Goal: Information Seeking & Learning: Check status

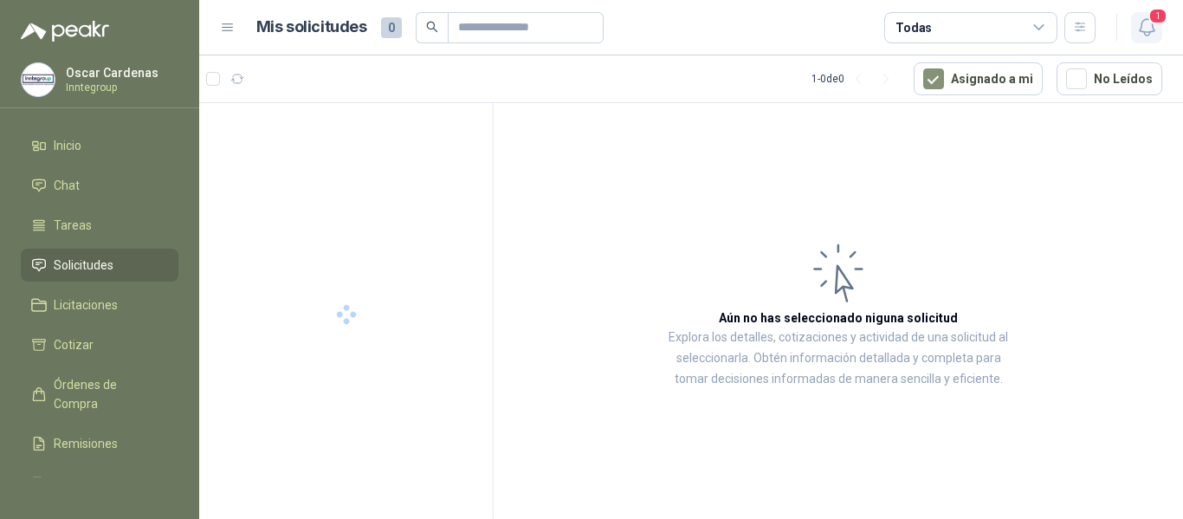
click at [1146, 23] on icon "button" at bounding box center [1147, 27] width 22 height 22
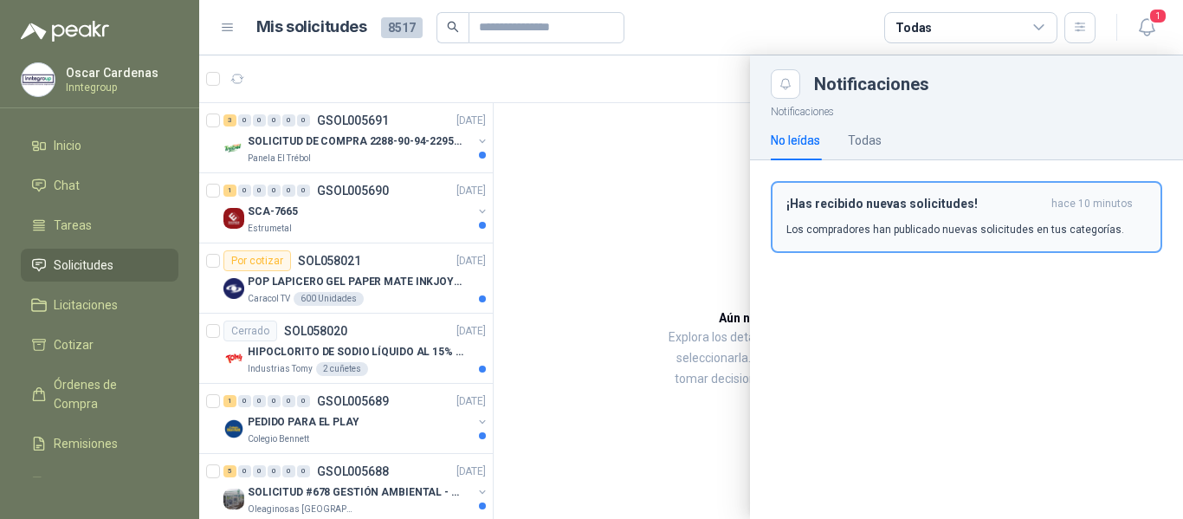
click at [868, 224] on p "Los compradores han publicado nuevas solicitudes en tus categorías." at bounding box center [955, 230] width 338 height 16
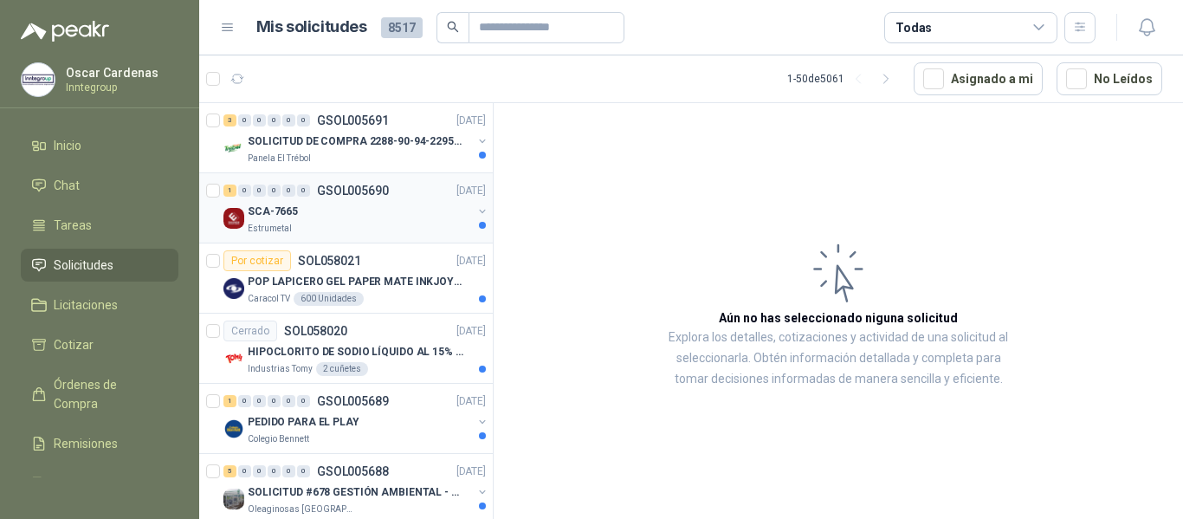
click at [371, 214] on div "SCA-7665" at bounding box center [360, 211] width 224 height 21
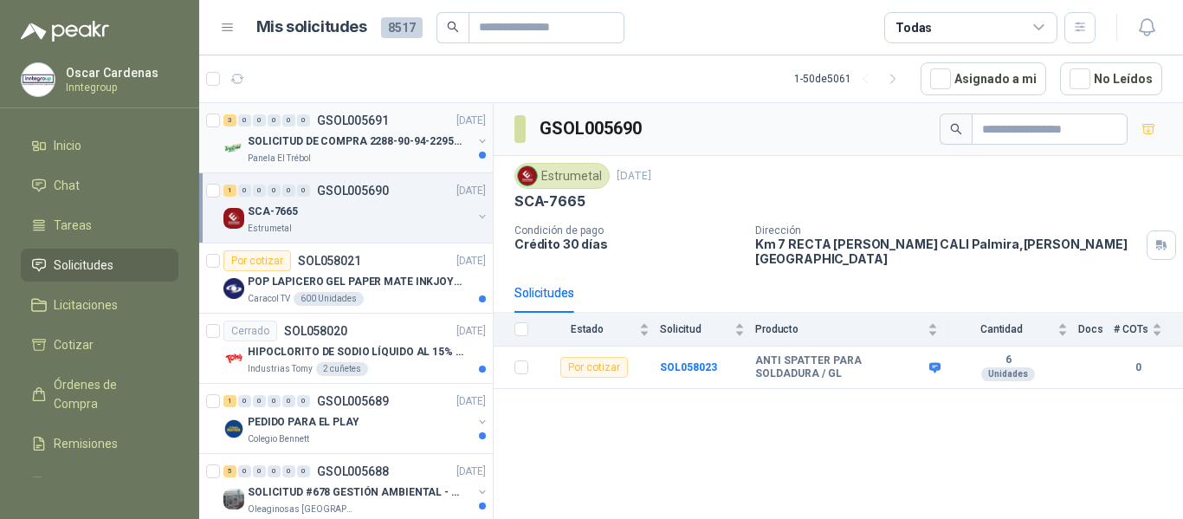
click at [367, 137] on p "SOLICITUD DE COMPRA 2288-90-94-2295-96-2301-02-04" at bounding box center [356, 141] width 216 height 16
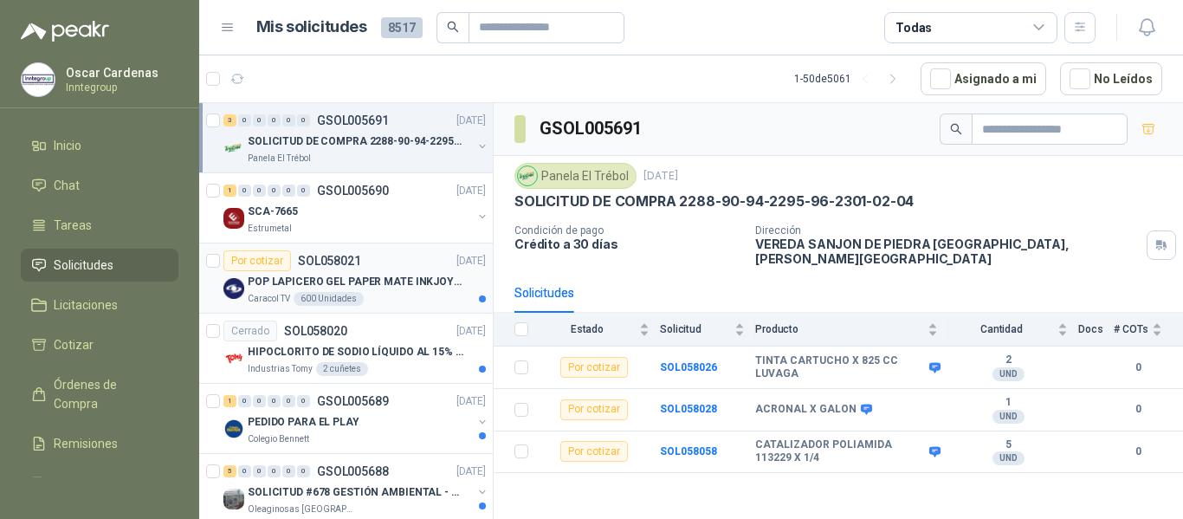
click at [347, 296] on div "600 Unidades" at bounding box center [329, 299] width 70 height 14
click at [356, 287] on p "POP LAPICERO GEL PAPER MATE INKJOY 0.7 (Revisar el adjunto)" at bounding box center [356, 282] width 216 height 16
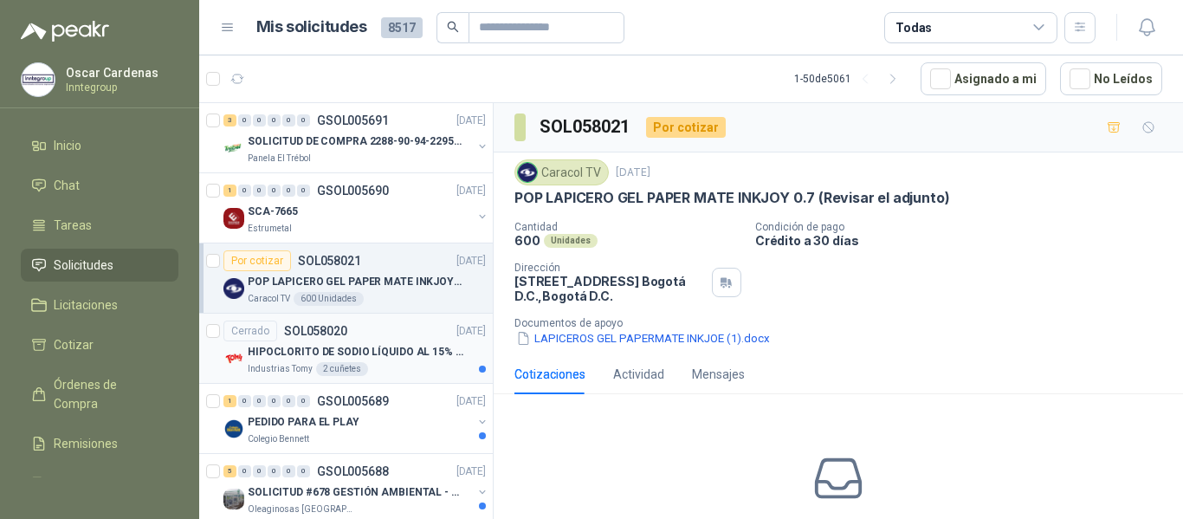
click at [393, 334] on div "Cerrado SOL058020 [DATE]" at bounding box center [354, 330] width 262 height 21
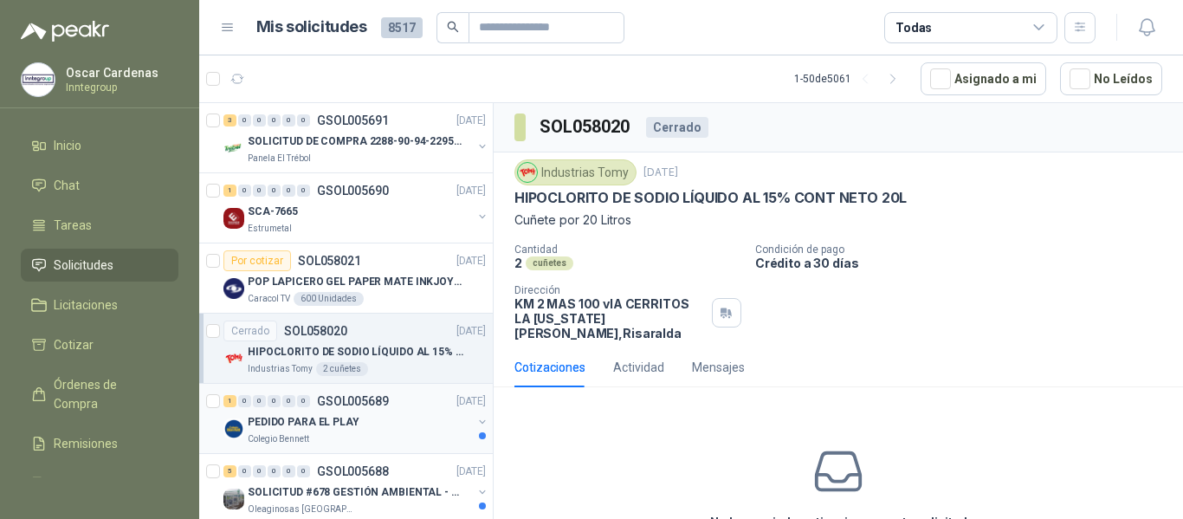
click at [412, 412] on div "PEDIDO PARA EL PLAY" at bounding box center [360, 421] width 224 height 21
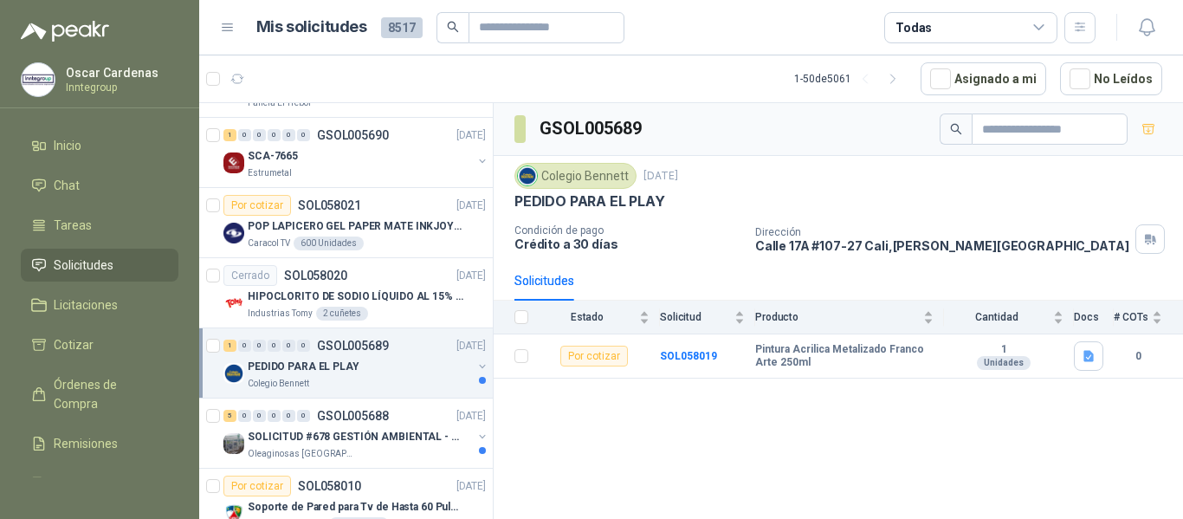
scroll to position [87, 0]
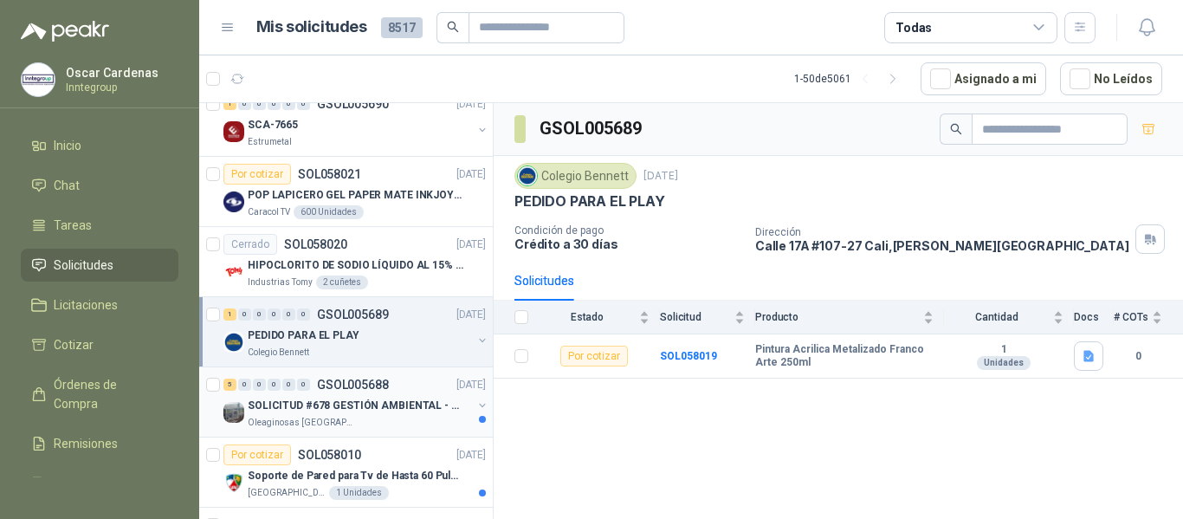
click at [404, 391] on div "5 0 0 0 0 0 GSOL005688 [DATE]" at bounding box center [356, 384] width 266 height 21
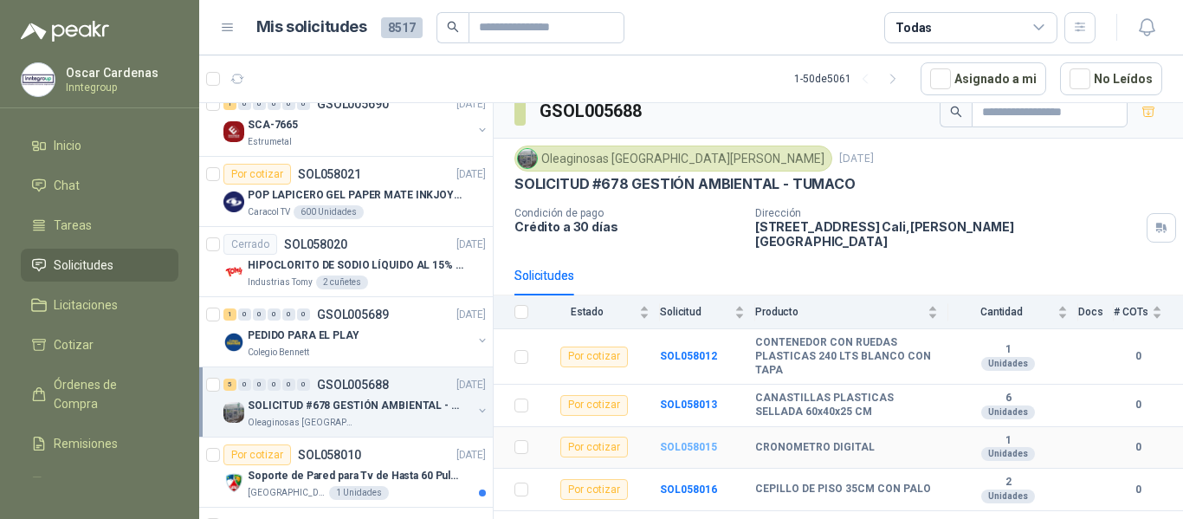
scroll to position [33, 0]
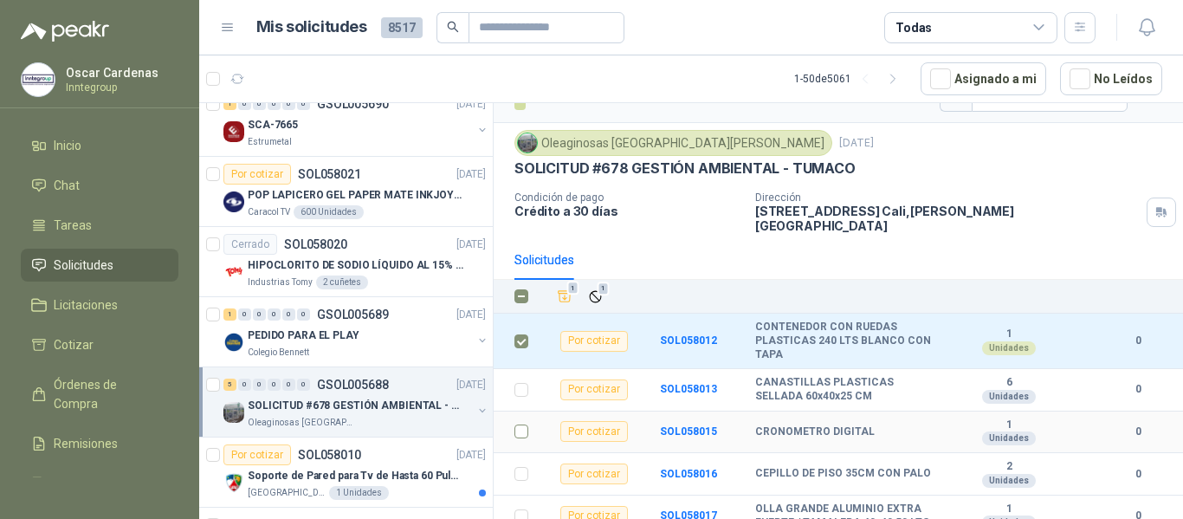
click at [514, 419] on td at bounding box center [516, 432] width 45 height 42
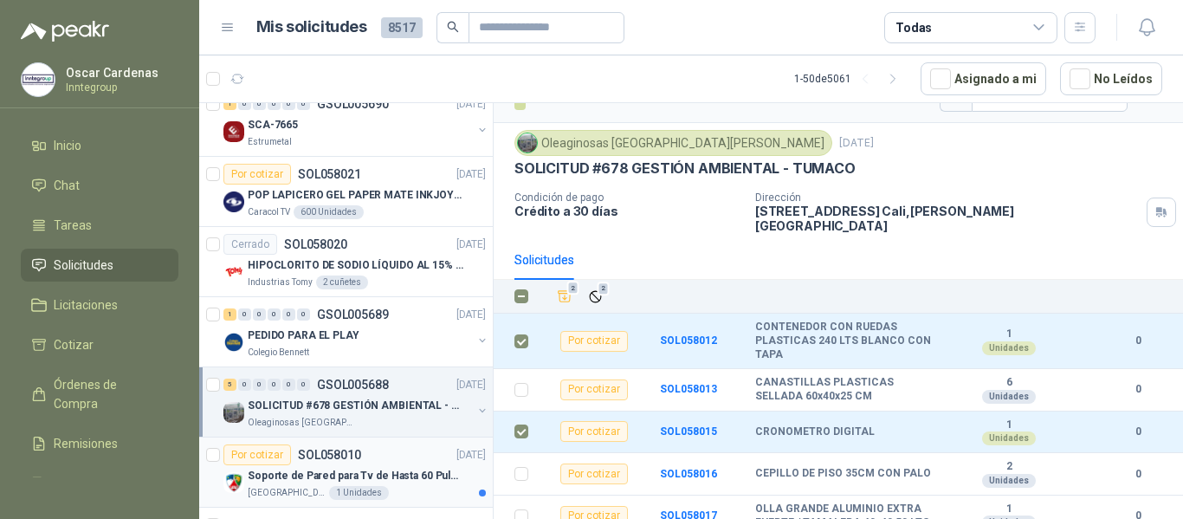
click at [325, 471] on p "Soporte de Pared para Tv de Hasta 60 Pulgadas con Brazo Articulado" at bounding box center [356, 476] width 216 height 16
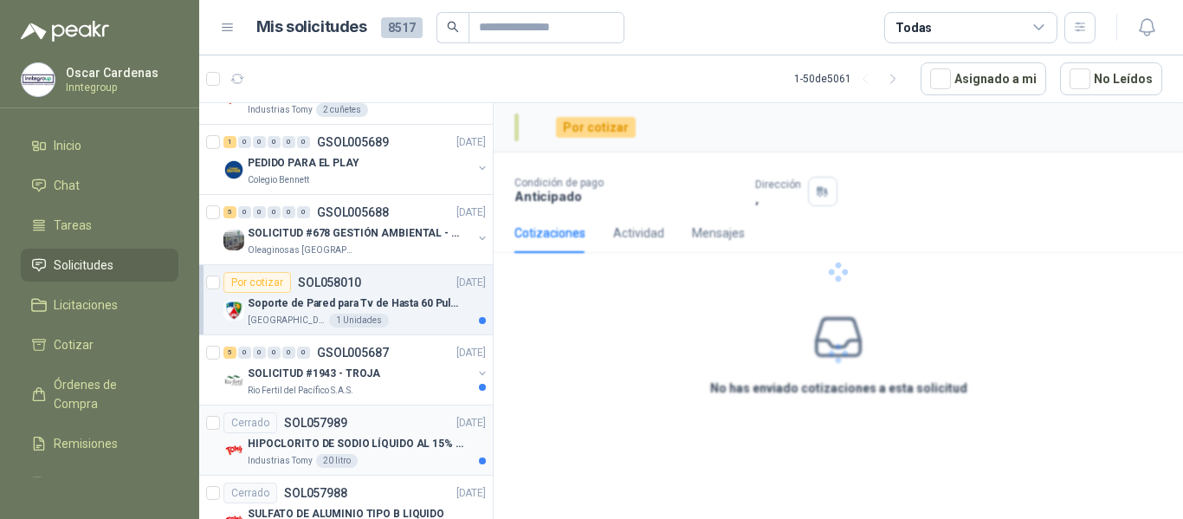
scroll to position [260, 0]
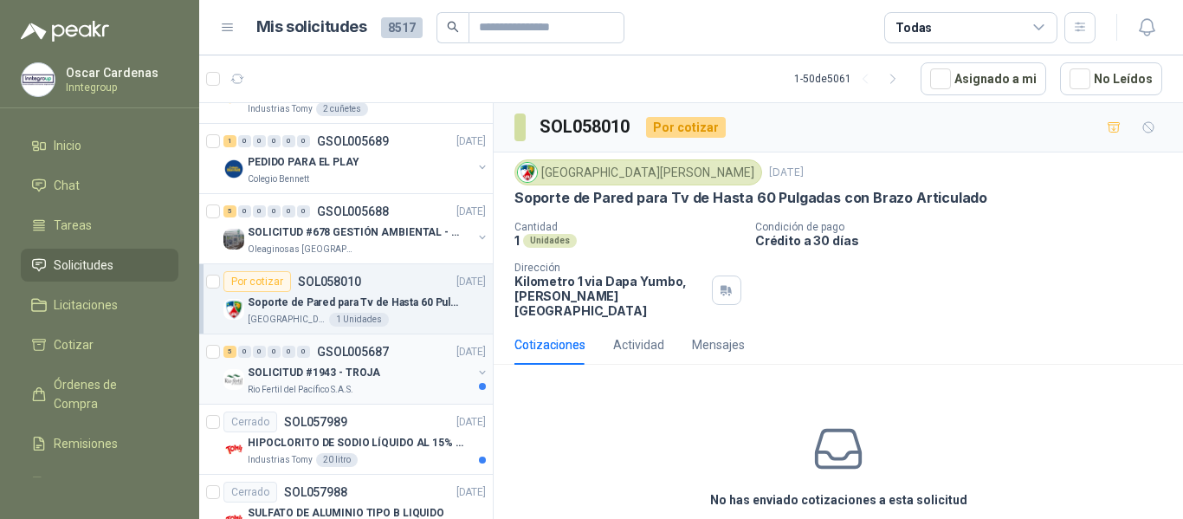
click at [365, 378] on p "SOLICITUD #1943 - TROJA" at bounding box center [314, 373] width 132 height 16
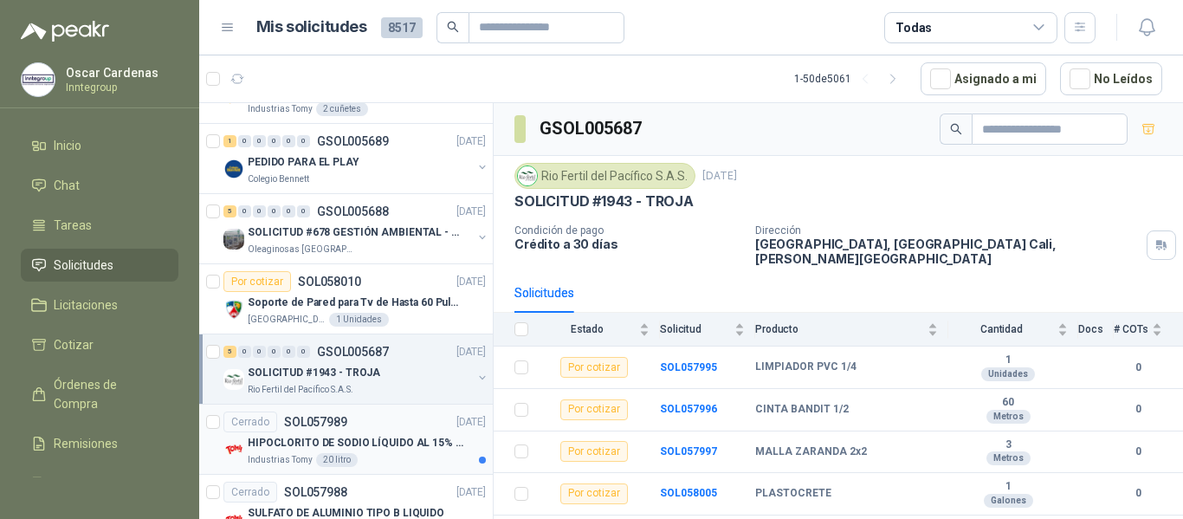
click at [359, 448] on p "HIPOCLORITO DE SODIO LÍQUIDO AL 15% CONT NETO 20L" at bounding box center [356, 443] width 216 height 16
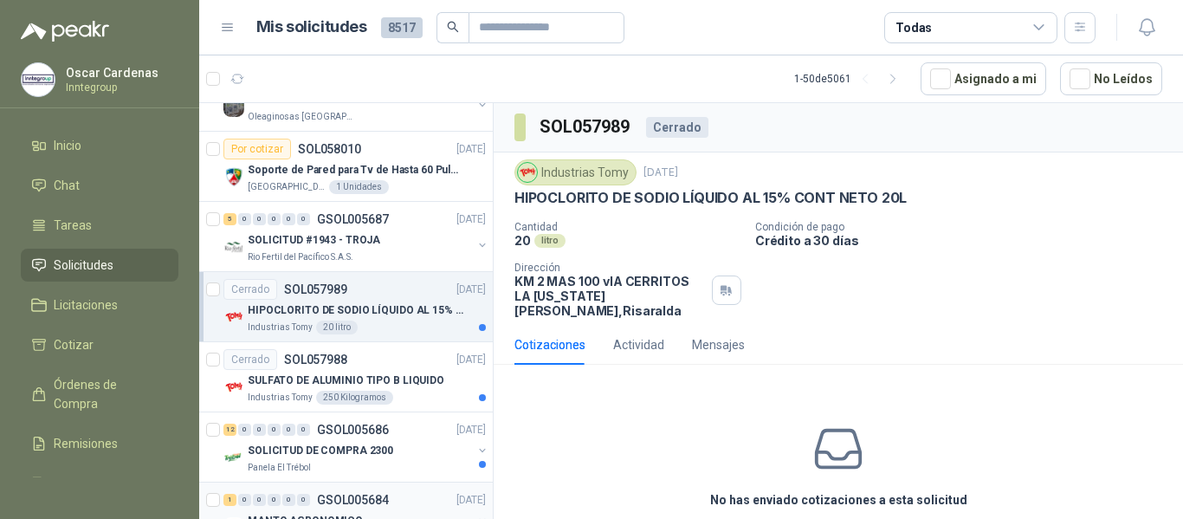
scroll to position [433, 0]
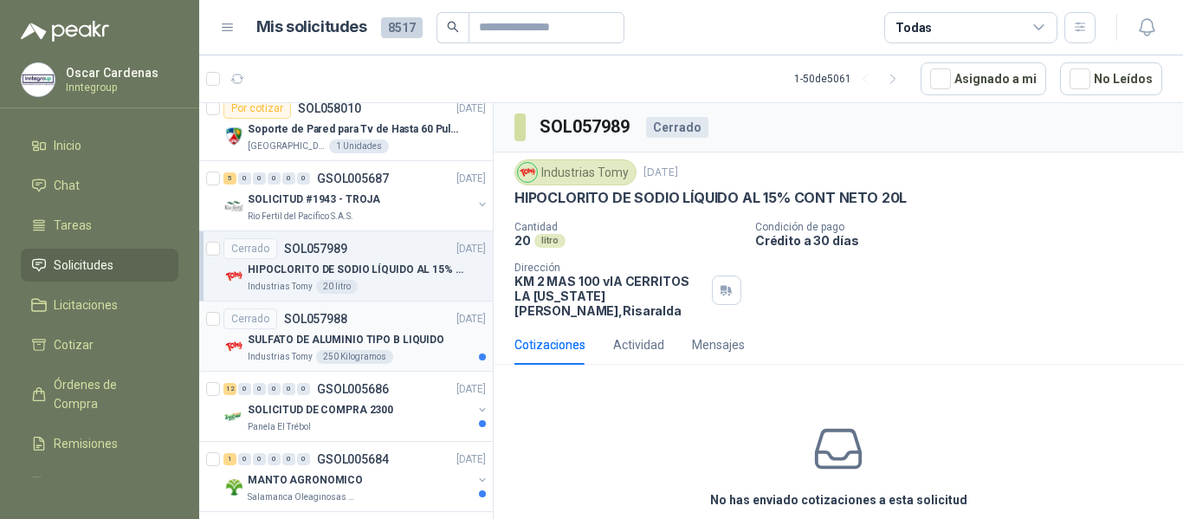
click at [417, 343] on p "SULFATO DE ALUMINIO TIPO B LIQUIDO" at bounding box center [346, 340] width 197 height 16
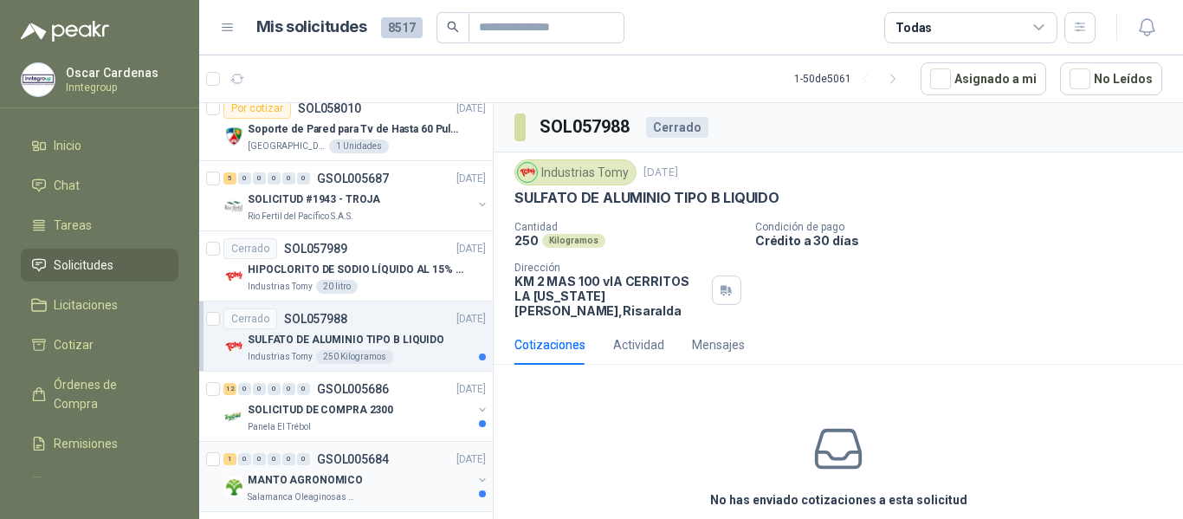
drag, startPoint x: 402, startPoint y: 414, endPoint x: 417, endPoint y: 474, distance: 61.5
click at [403, 415] on div "SOLICITUD DE COMPRA 2300" at bounding box center [360, 409] width 224 height 21
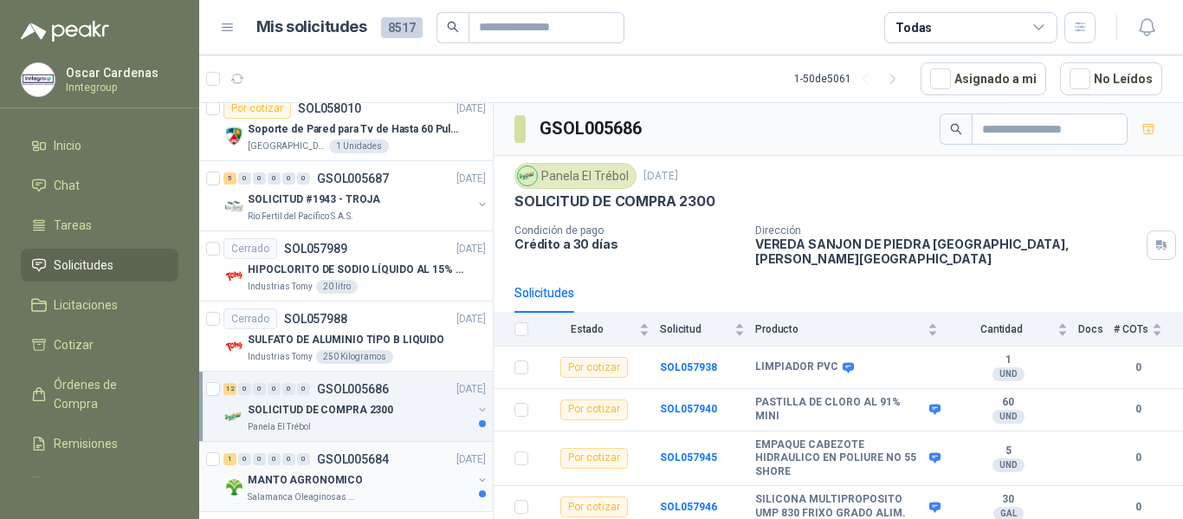
click at [416, 479] on div "MANTO AGRONOMICO" at bounding box center [360, 479] width 224 height 21
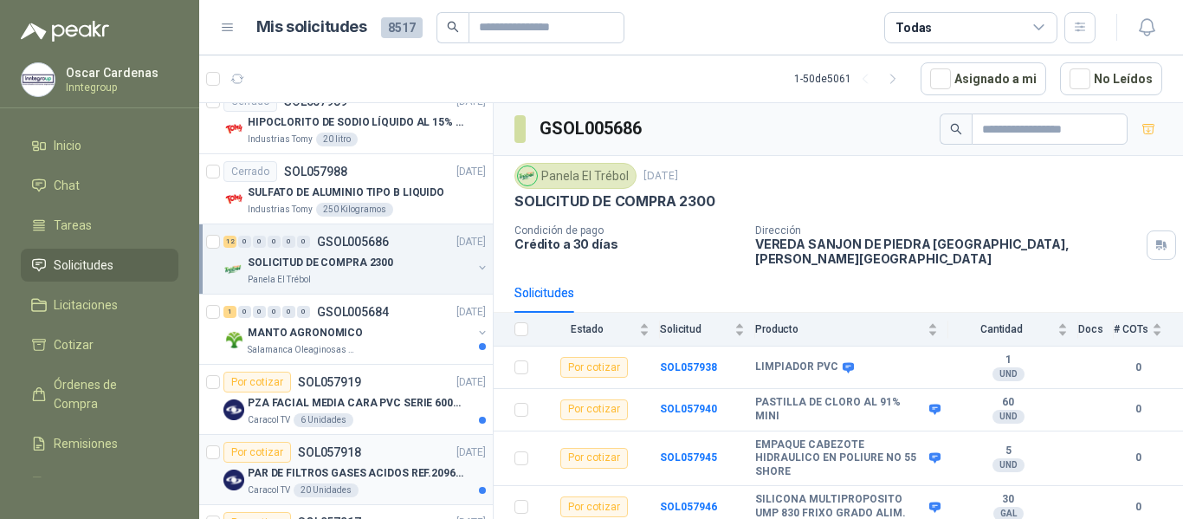
scroll to position [606, 0]
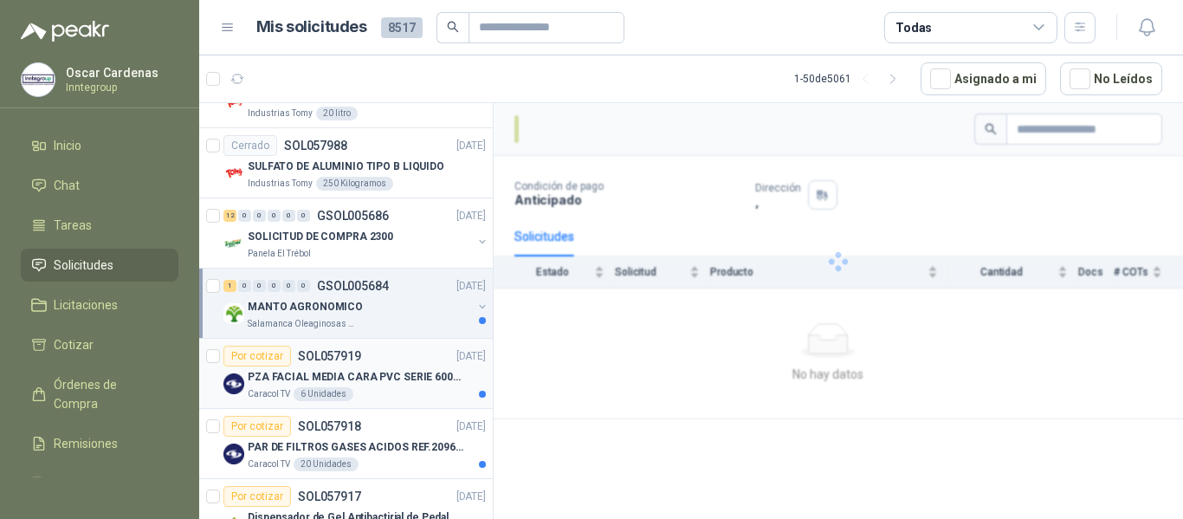
click at [396, 390] on div "Caracol TV 6 Unidades" at bounding box center [367, 394] width 238 height 14
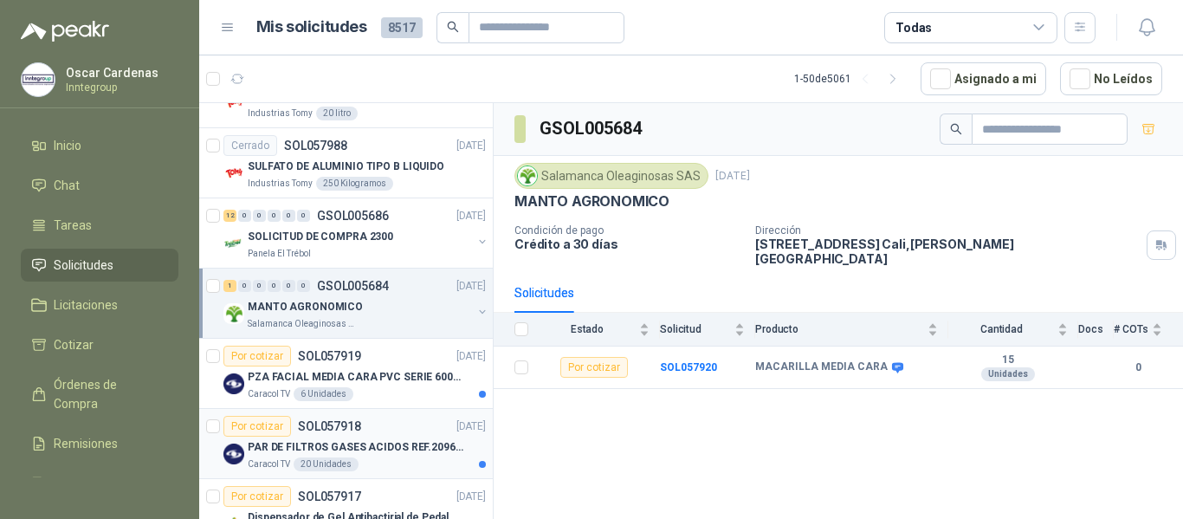
click at [408, 444] on p "PAR DE FILTROS GASES ACIDOS REF.2096 3M" at bounding box center [356, 447] width 216 height 16
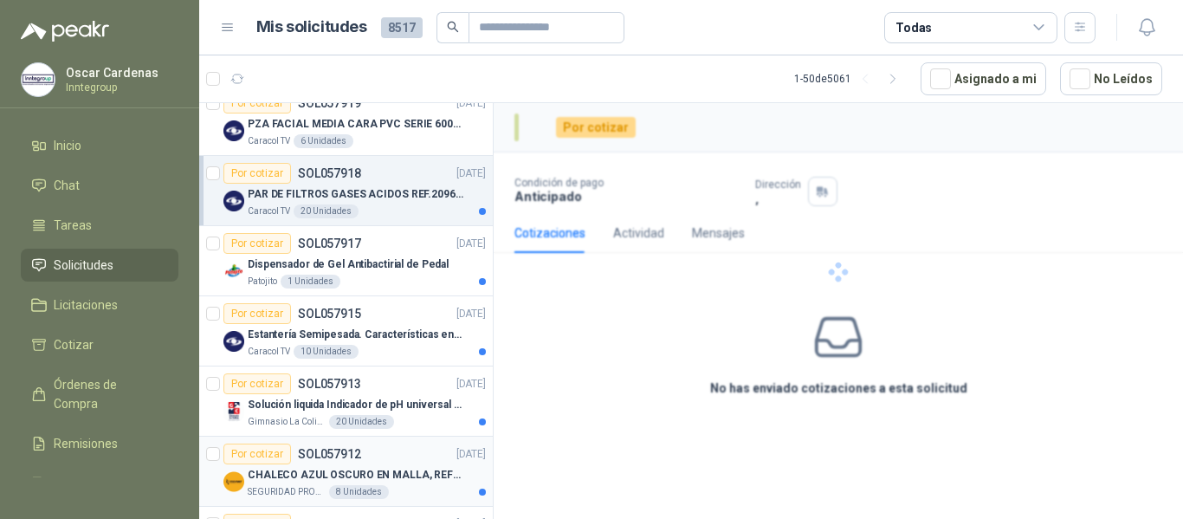
scroll to position [866, 0]
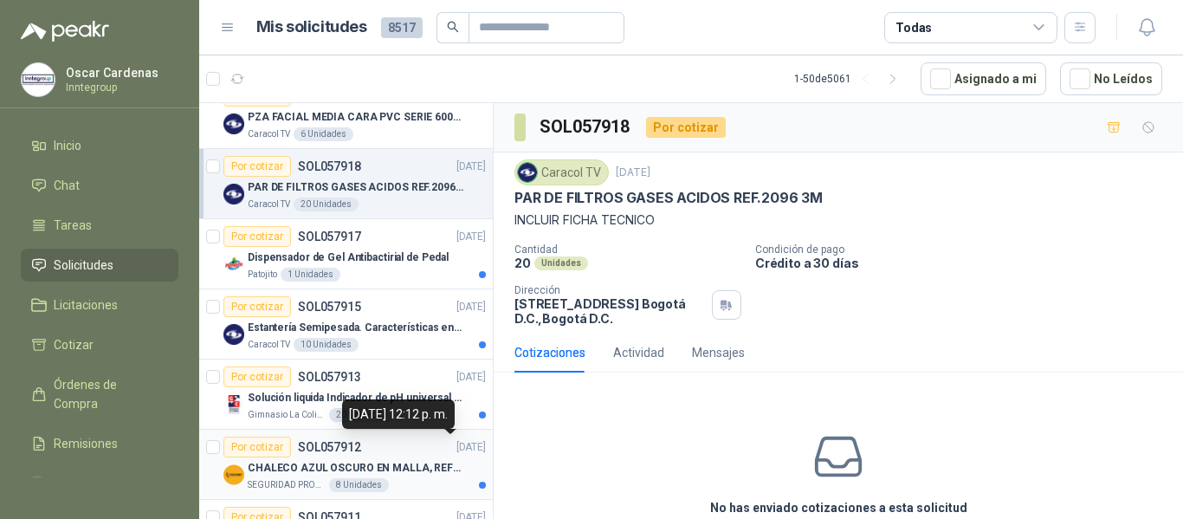
drag, startPoint x: 430, startPoint y: 449, endPoint x: 429, endPoint y: 439, distance: 10.5
click at [456, 449] on p "[DATE]" at bounding box center [470, 447] width 29 height 16
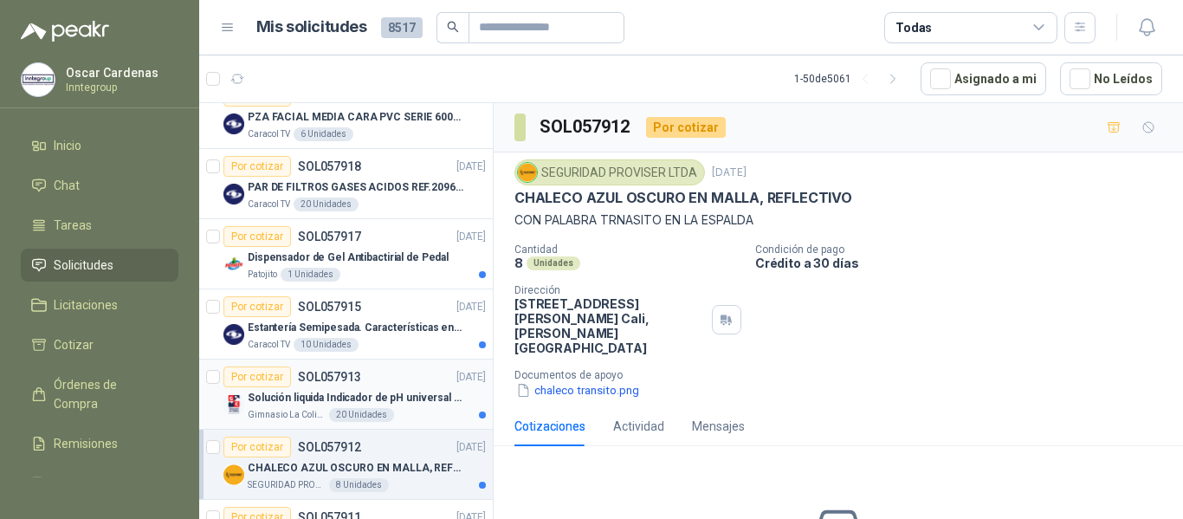
click at [383, 369] on div "Por cotizar SOL057913 [DATE]" at bounding box center [354, 376] width 262 height 21
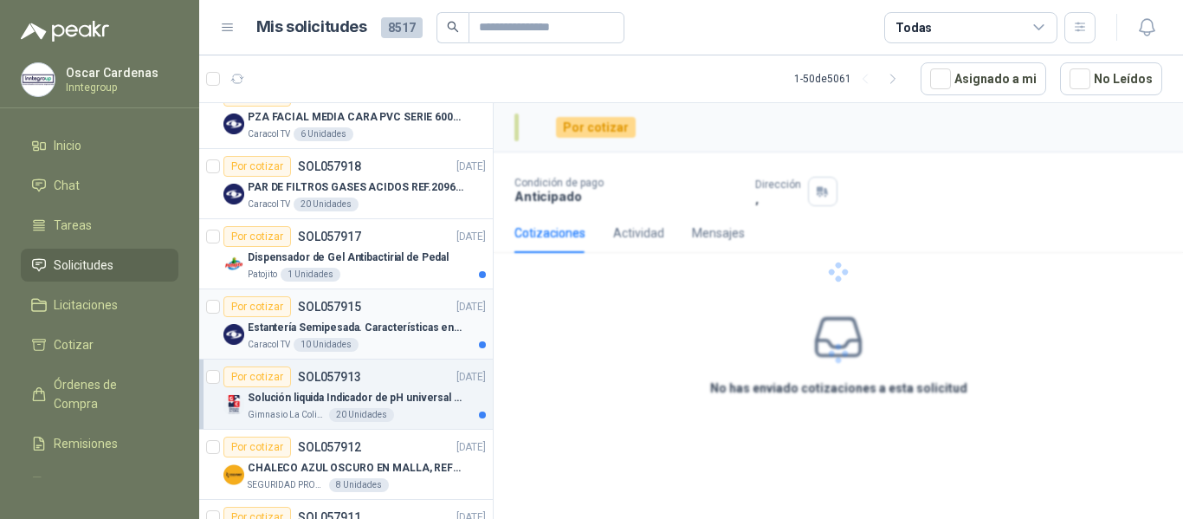
click at [406, 307] on div "Por cotizar SOL057915 [DATE]" at bounding box center [354, 306] width 262 height 21
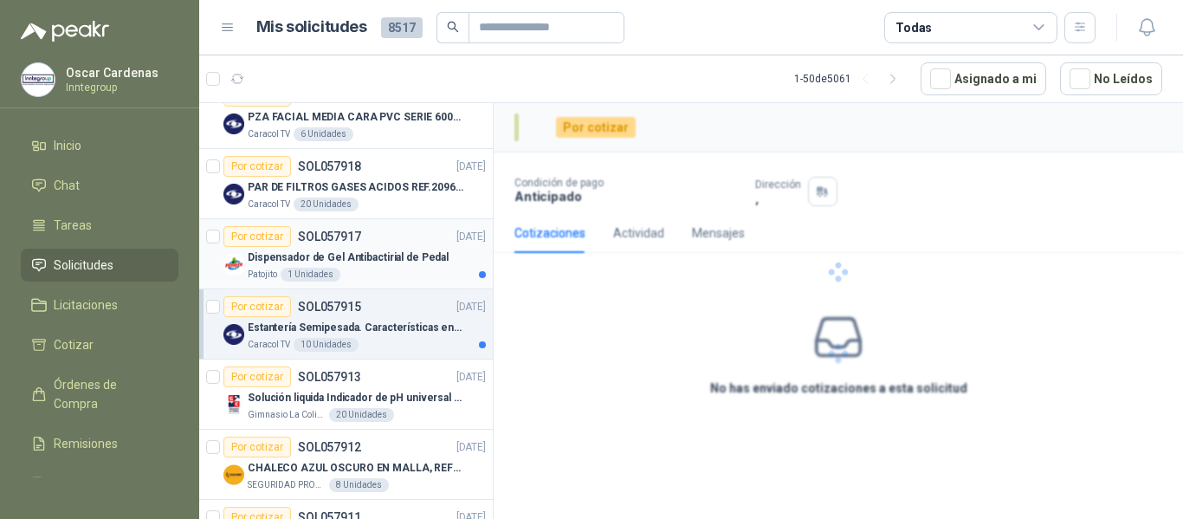
click at [400, 244] on div "Por cotizar SOL057917 [DATE]" at bounding box center [354, 236] width 262 height 21
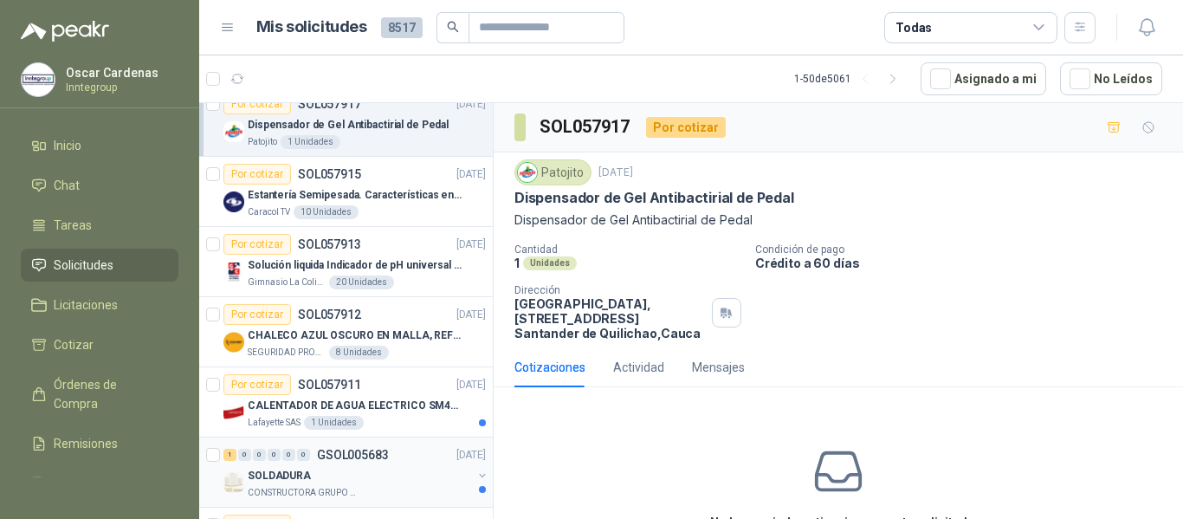
scroll to position [1039, 0]
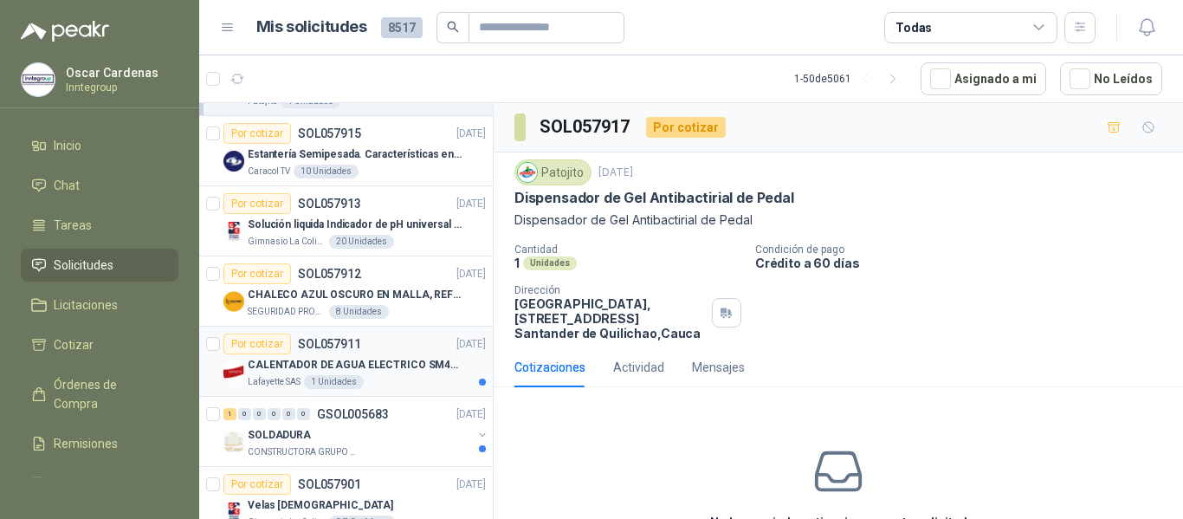
click at [388, 378] on div "Lafayette SAS 1 Unidades" at bounding box center [367, 382] width 238 height 14
click at [387, 439] on div "SOLDADURA" at bounding box center [360, 434] width 224 height 21
